Goal: Navigation & Orientation: Find specific page/section

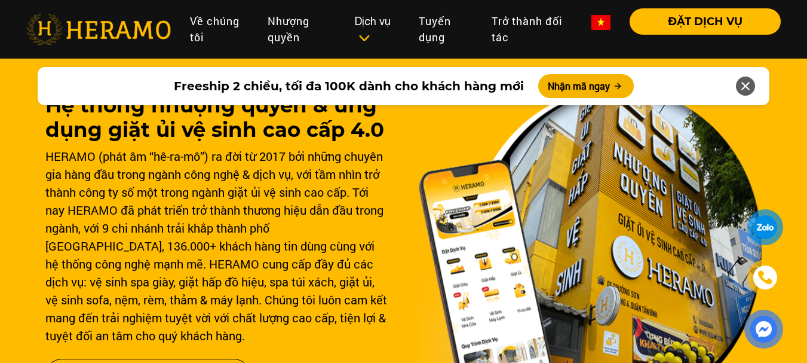
scroll to position [29, 0]
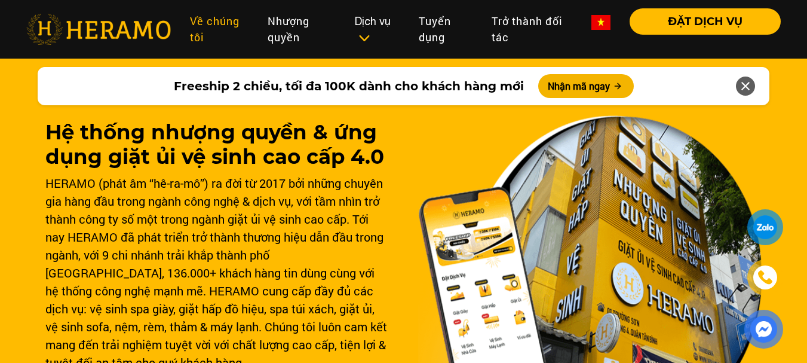
drag, startPoint x: 617, startPoint y: 255, endPoint x: 226, endPoint y: 32, distance: 450.5
click at [226, 32] on link "Về chúng tôi" at bounding box center [219, 29] width 78 height 42
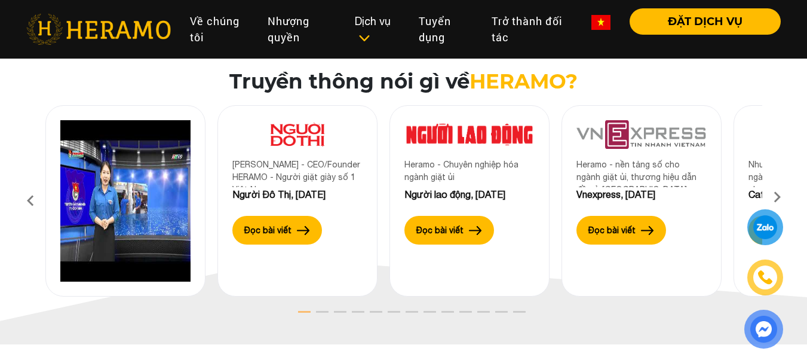
scroll to position [670, 0]
